Goal: Task Accomplishment & Management: Complete application form

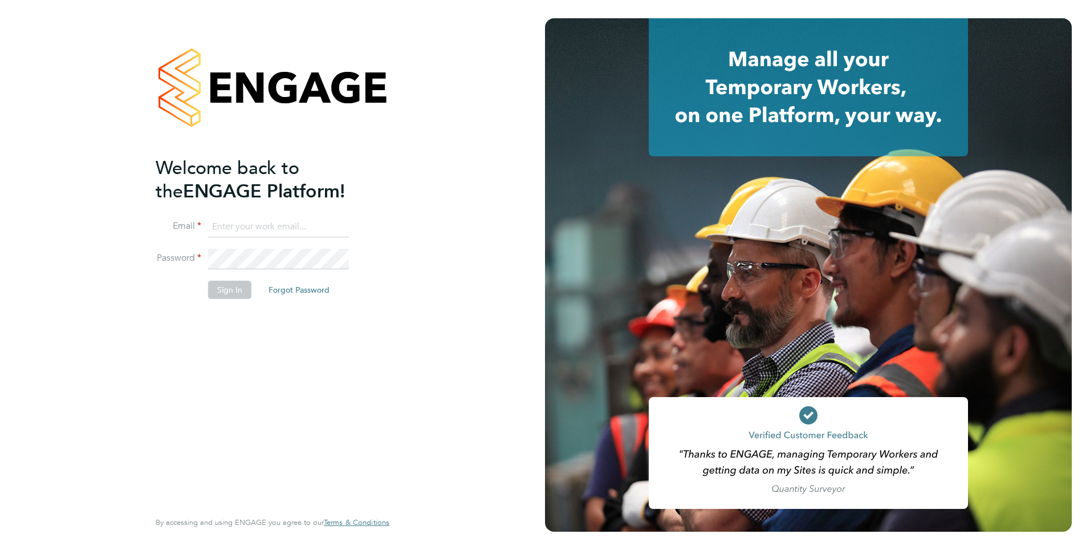
type input "mahnaz.asgari@ncclondon.ac.uk"
click at [235, 293] on button "Sign In" at bounding box center [229, 289] width 43 height 18
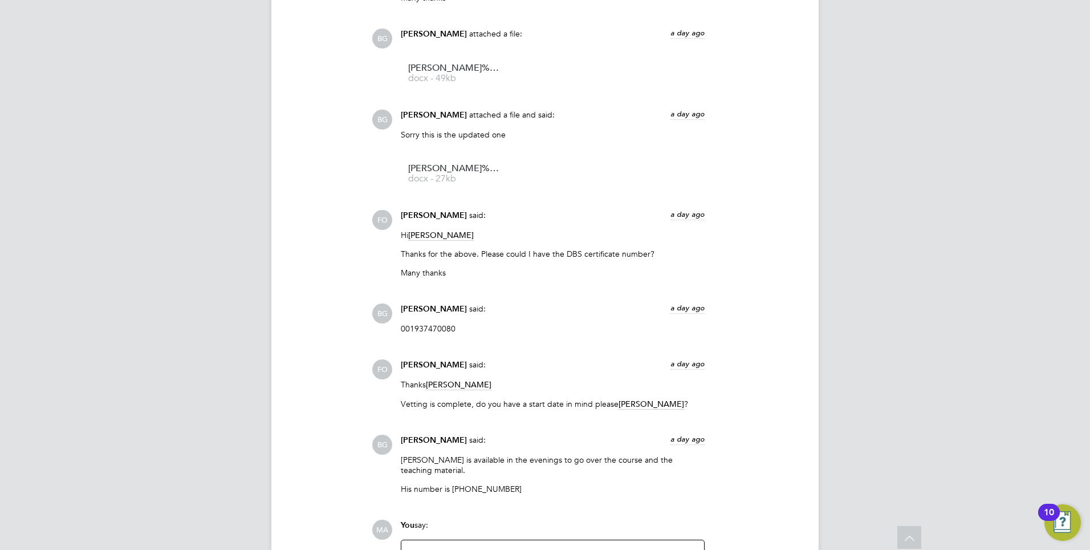
scroll to position [2561, 0]
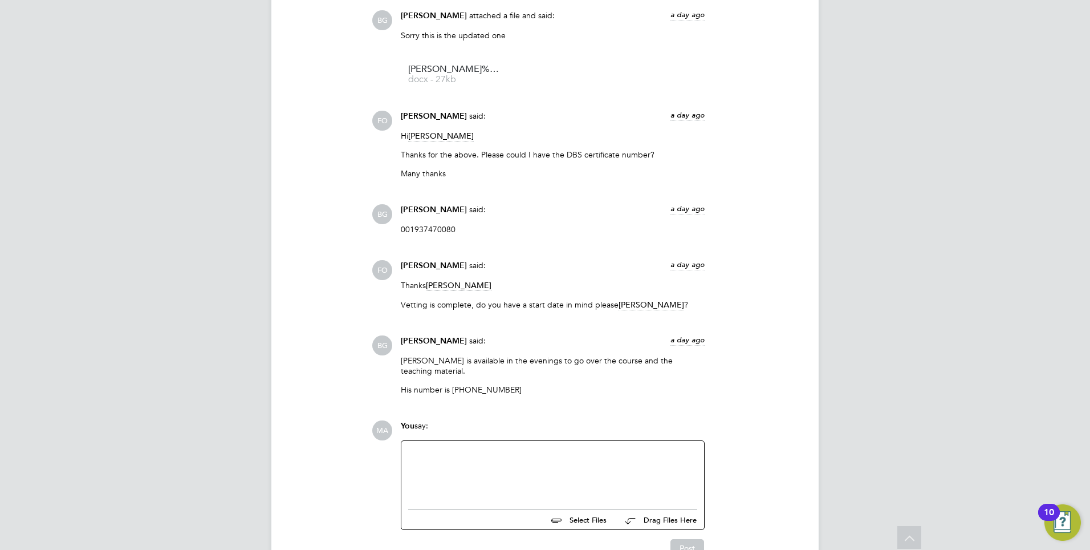
scroll to position [1320, 0]
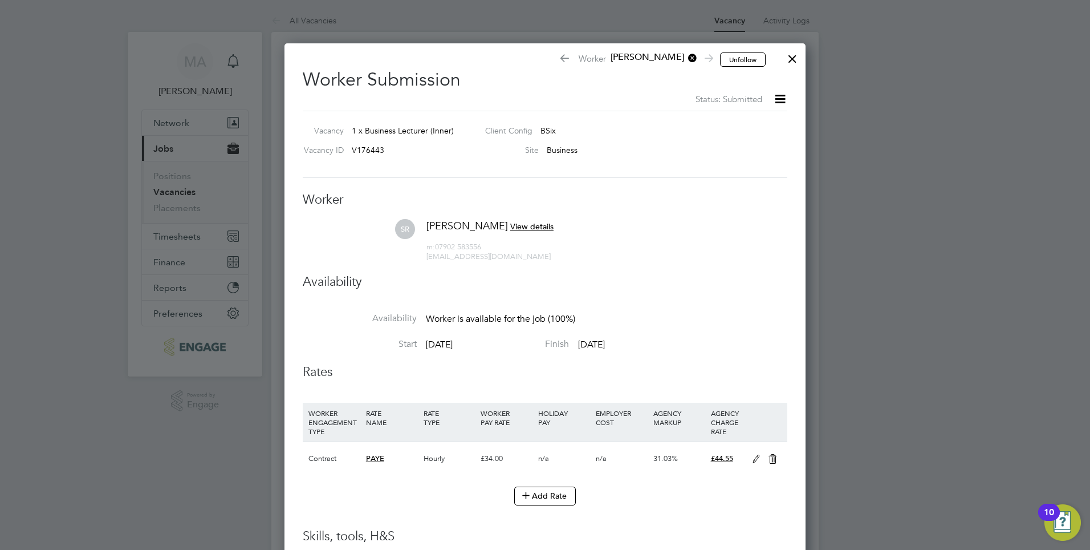
click at [798, 55] on div at bounding box center [792, 56] width 21 height 21
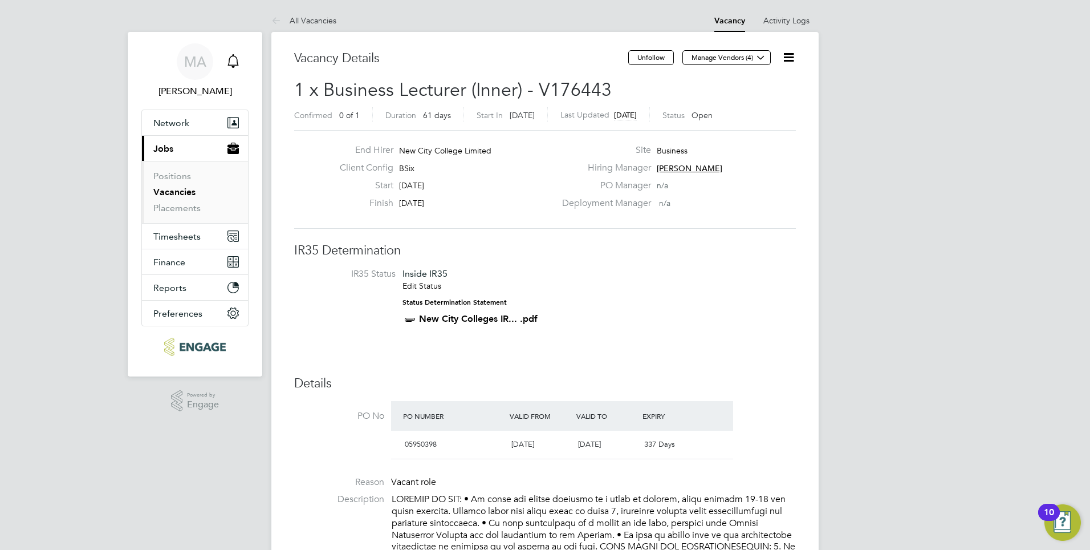
click at [234, 63] on icon "Main navigation" at bounding box center [233, 61] width 14 height 14
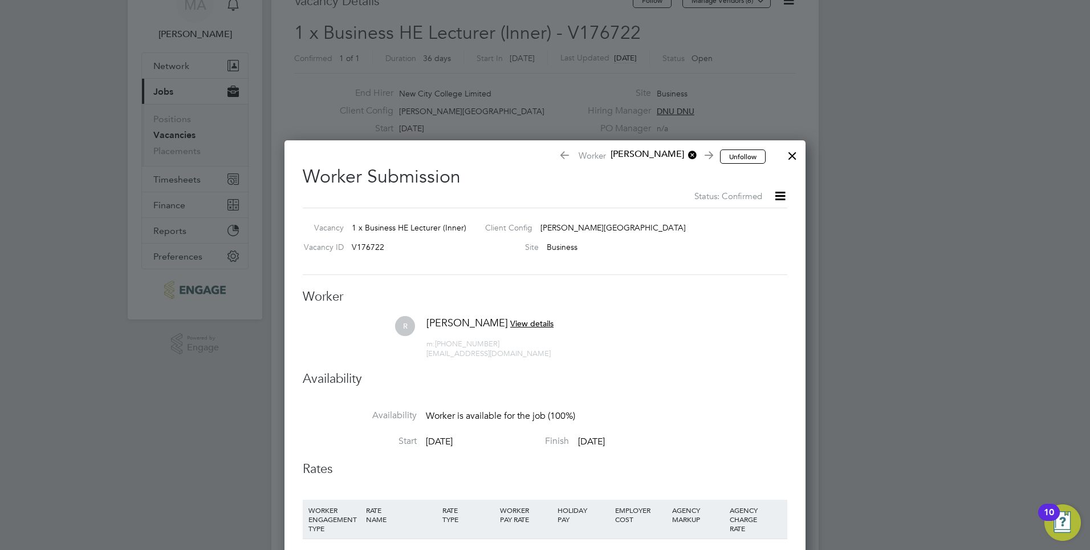
click at [792, 152] on div at bounding box center [792, 153] width 21 height 21
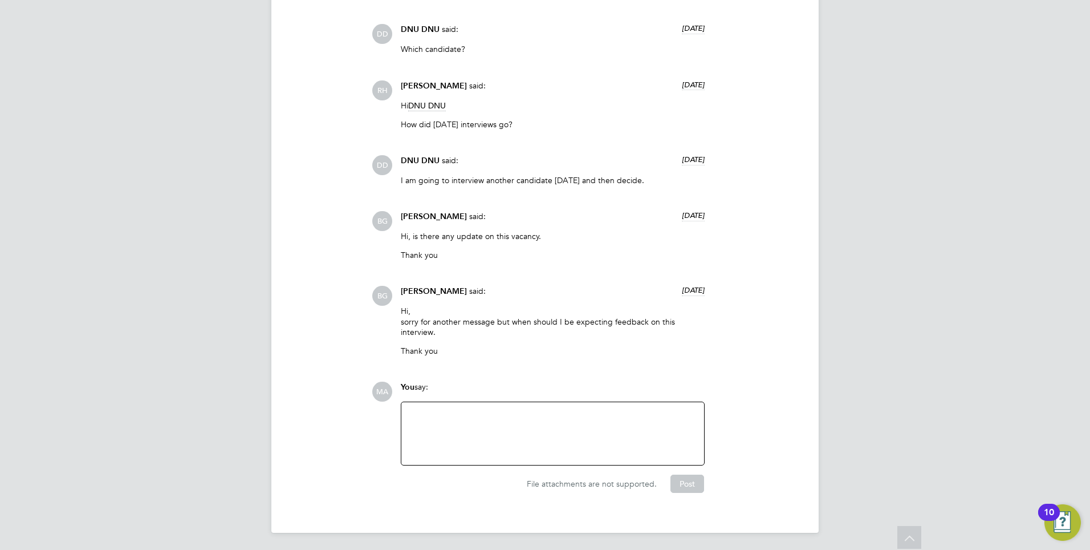
click at [416, 414] on div at bounding box center [552, 433] width 289 height 49
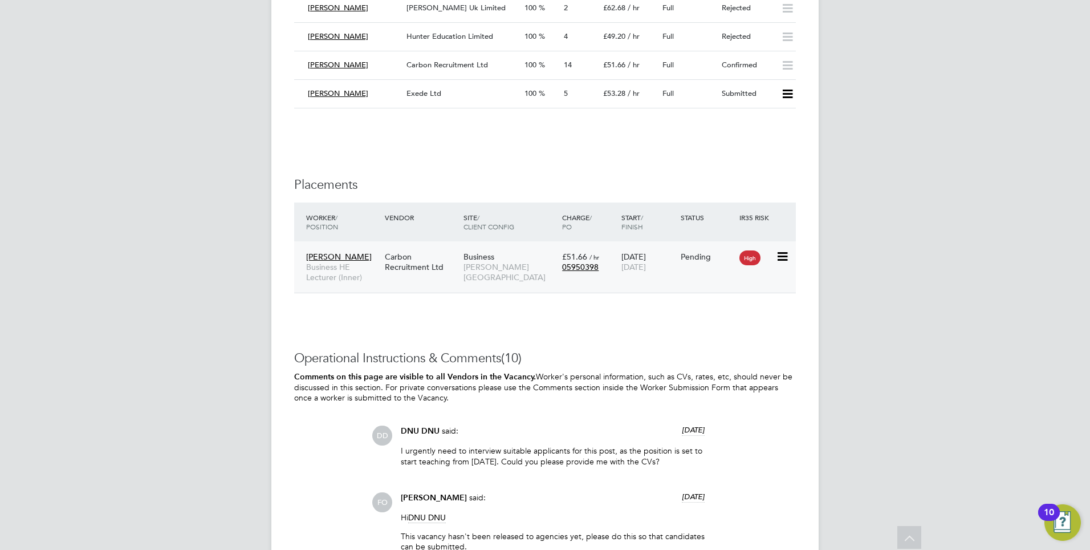
click at [783, 255] on icon at bounding box center [781, 257] width 11 height 14
click at [629, 321] on div "IR35 Determination IR35 Status Inside IR35 Edit Status Status Determination Sta…" at bounding box center [545, 122] width 502 height 2486
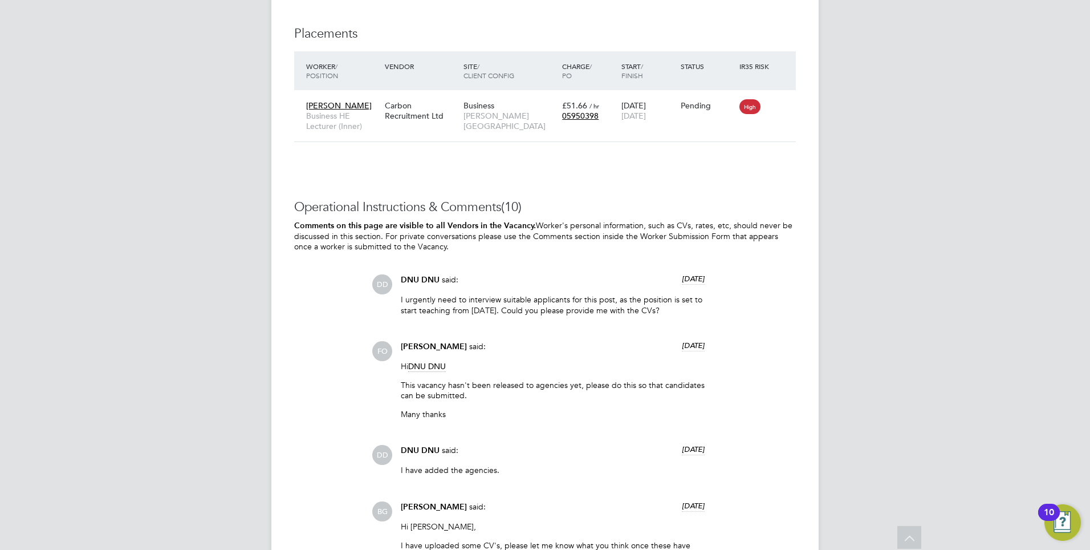
scroll to position [1535, 0]
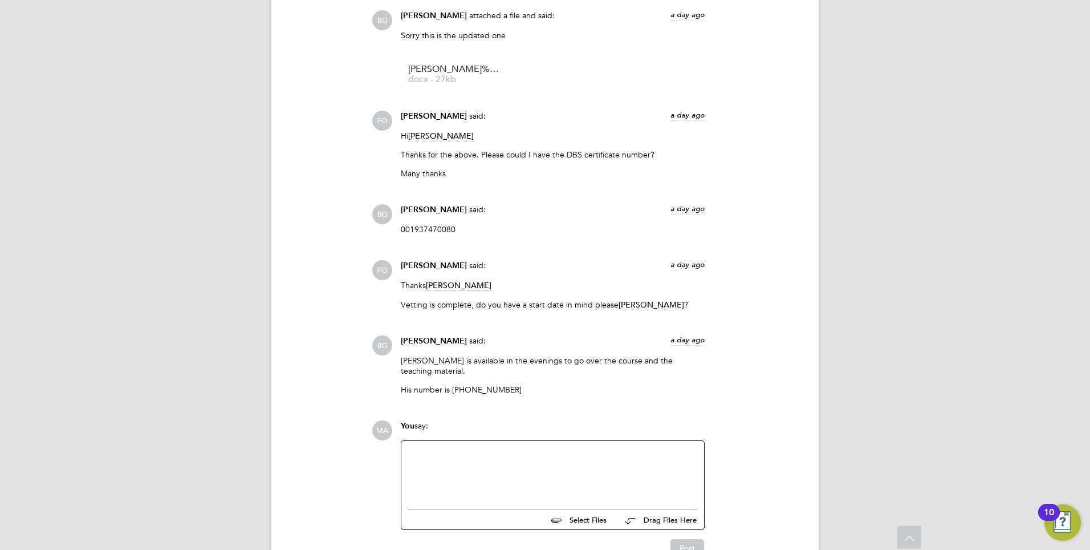
scroll to position [2561, 0]
